Goal: Find contact information

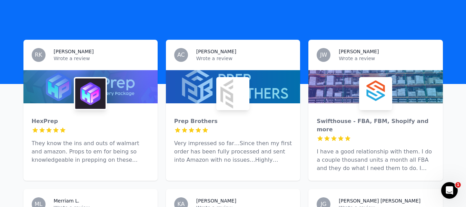
click at [70, 145] on p "They know the ins and outs of walmart and amazon. Props to em for being so know…" at bounding box center [91, 151] width 118 height 25
click at [201, 117] on div "Prep Brothers" at bounding box center [233, 121] width 118 height 8
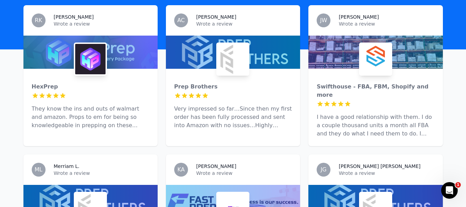
click at [353, 113] on p "I have a good relationship with them. I do a couple thousand units a month all …" at bounding box center [376, 125] width 118 height 25
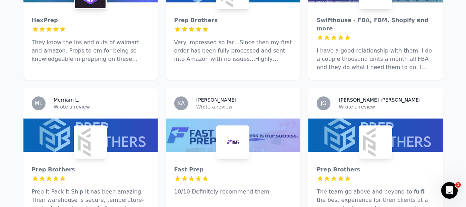
scroll to position [295, 0]
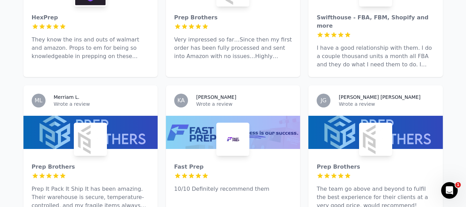
click at [98, 185] on p "Prep It Pack It Ship It has been amazing. Their warehouse is secure, temperatur…" at bounding box center [91, 197] width 118 height 25
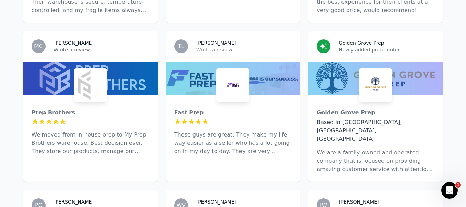
scroll to position [502, 0]
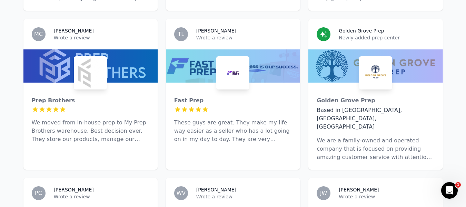
click at [236, 118] on p "These guys are great. They make my life way easier as a seller who has a lot go…" at bounding box center [233, 130] width 118 height 25
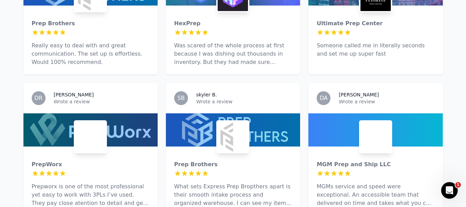
scroll to position [743, 0]
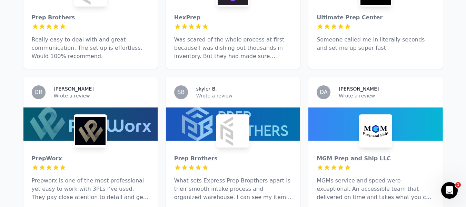
click at [90, 176] on p "Prepworx is one of the most professional yet easy to work with 3PLs I’ve used. …" at bounding box center [91, 188] width 118 height 25
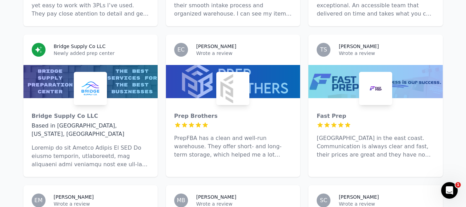
scroll to position [916, 0]
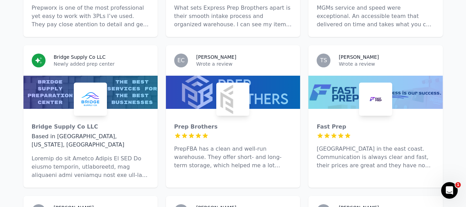
click at [91, 154] on p at bounding box center [91, 166] width 118 height 25
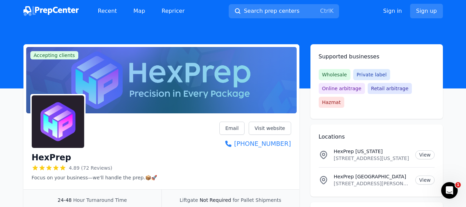
scroll to position [34, 0]
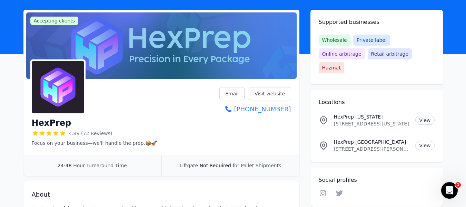
click at [292, 112] on div "HexPrep 4.89 (72 Reviews) Focus on your business—we'll handle the prep.📦🚀 Email…" at bounding box center [161, 117] width 276 height 73
click at [291, 112] on div "HexPrep 4.89 (72 Reviews) Focus on your business—we'll handle the prep.📦🚀 Email…" at bounding box center [161, 117] width 276 height 73
copy link "(503) 313-1528"
click at [426, 116] on link "View" at bounding box center [424, 120] width 19 height 9
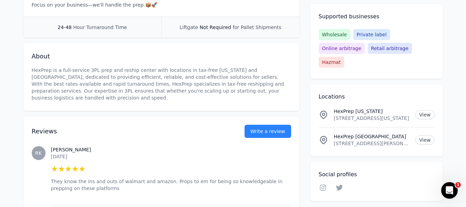
scroll to position [0, 0]
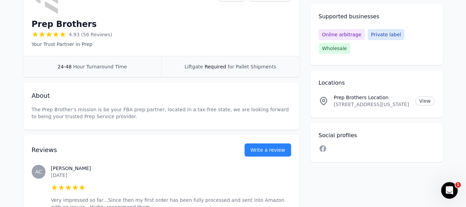
scroll to position [138, 0]
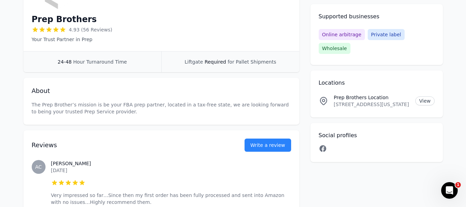
click at [323, 145] on icon at bounding box center [323, 148] width 8 height 7
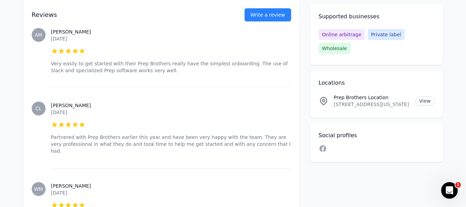
scroll to position [2145, 0]
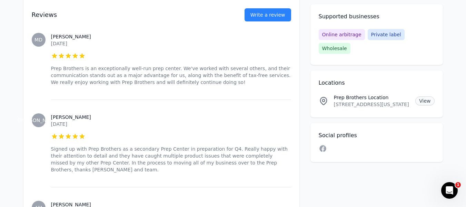
click at [425, 96] on link "View" at bounding box center [424, 100] width 19 height 9
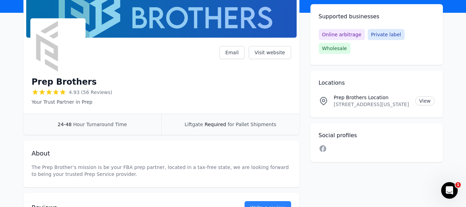
scroll to position [0, 0]
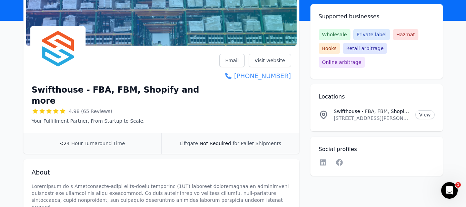
scroll to position [69, 0]
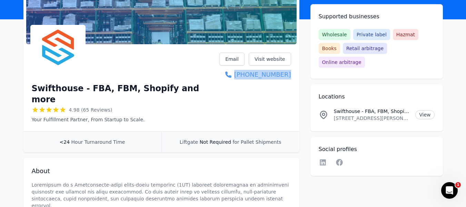
drag, startPoint x: 293, startPoint y: 75, endPoint x: 289, endPoint y: 78, distance: 5.1
click at [289, 78] on div "Swifthouse - FBA, FBM, Shopify and more 4.98 (65 Reviews) Your Fulfillment Part…" at bounding box center [161, 89] width 276 height 84
copy link "(717) 201-8067"
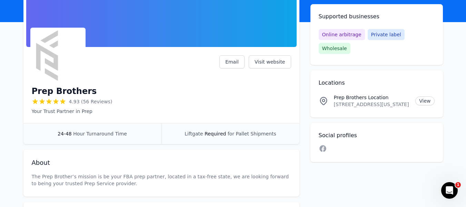
scroll to position [69, 0]
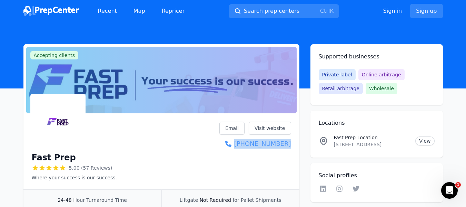
click at [290, 145] on div "Fast Prep 5.00 (57 Reviews) Where your success is our success. Email Visit webs…" at bounding box center [161, 152] width 276 height 73
copy link "[PHONE_NUMBER]"
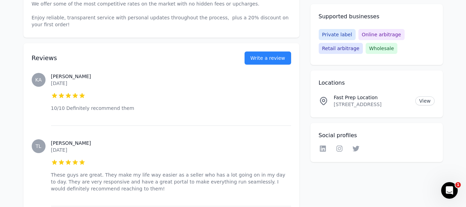
scroll to position [172, 0]
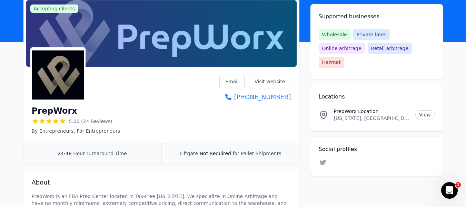
scroll to position [69, 0]
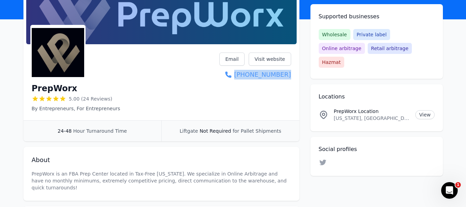
drag, startPoint x: 295, startPoint y: 75, endPoint x: 290, endPoint y: 77, distance: 5.5
click at [290, 77] on div "PrepWorx 5.00 (24 Reviews) By Entrepreneurs, For Entrepreneurs Email Visit webs…" at bounding box center [161, 83] width 276 height 73
copy link "[PHONE_NUMBER]"
click at [271, 102] on div "PrepWorx 5.00 (24 Reviews) By Entrepreneurs, For Entrepreneurs Email Visit webs…" at bounding box center [161, 81] width 259 height 59
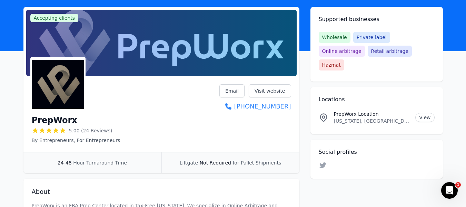
scroll to position [0, 0]
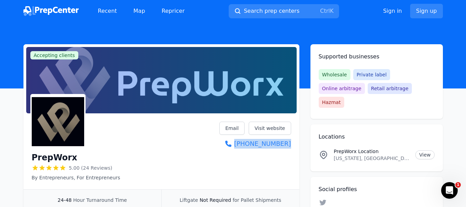
drag, startPoint x: 292, startPoint y: 145, endPoint x: 292, endPoint y: 150, distance: 5.2
click at [292, 150] on div "PrepWorx 5.00 (24 Reviews) By Entrepreneurs, For Entrepreneurs Email Visit webs…" at bounding box center [161, 152] width 276 height 73
click at [428, 148] on div "PrepWorx Location [US_STATE], [GEOGRAPHIC_DATA] View" at bounding box center [377, 155] width 116 height 14
click at [428, 150] on link "View" at bounding box center [424, 154] width 19 height 9
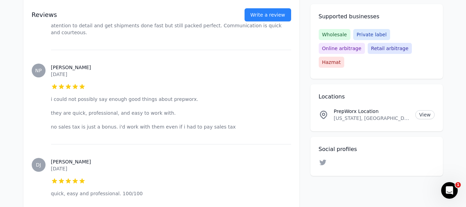
scroll to position [241, 0]
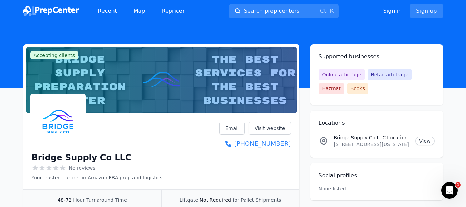
drag, startPoint x: 294, startPoint y: 145, endPoint x: 293, endPoint y: 149, distance: 4.8
click at [293, 149] on div "Bridge Supply Co LLC No reviews Your trusted partner in Amazon FBA prep and log…" at bounding box center [161, 152] width 276 height 73
copy link "[PHONE_NUMBER]"
